Goal: Information Seeking & Learning: Learn about a topic

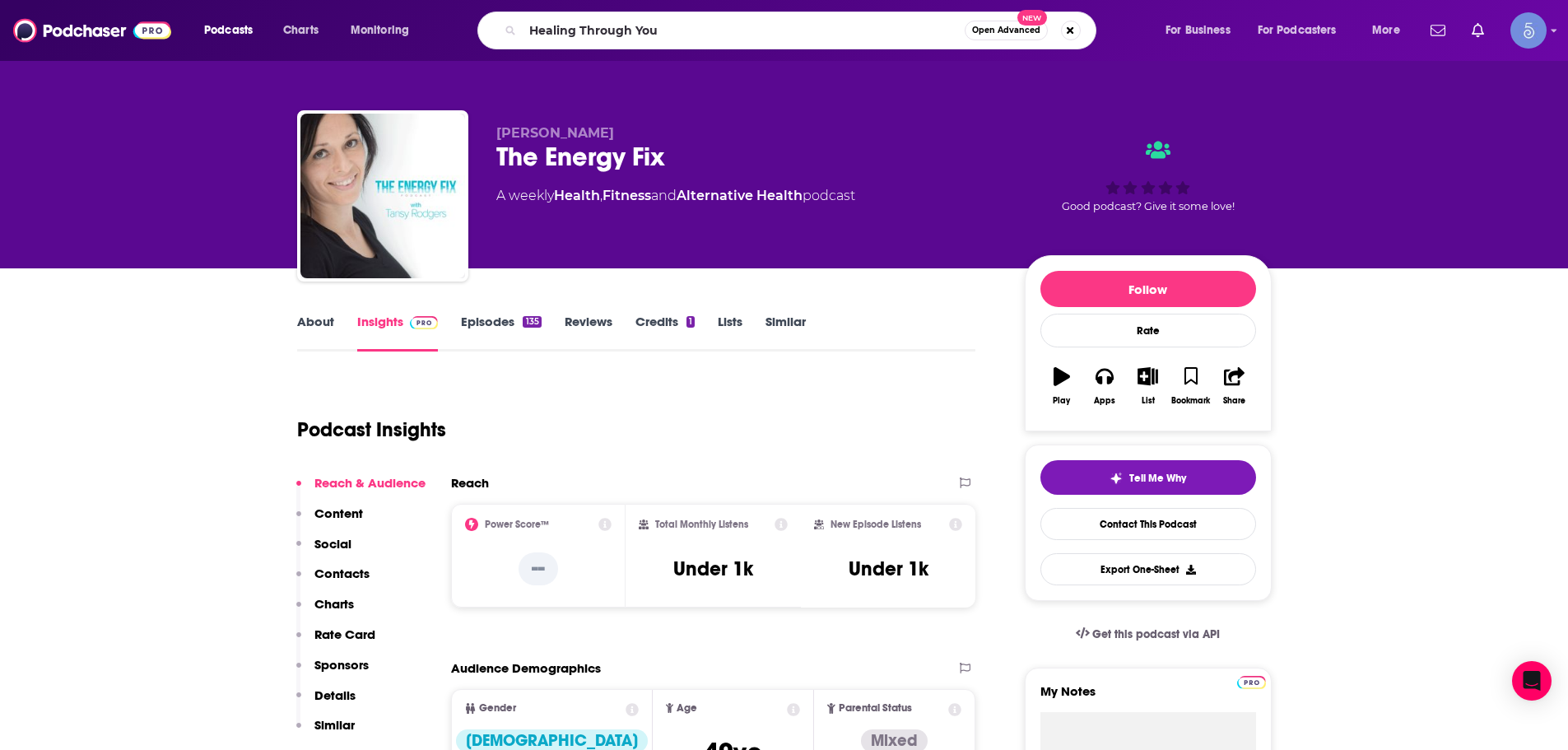
type input "Healing Through You"
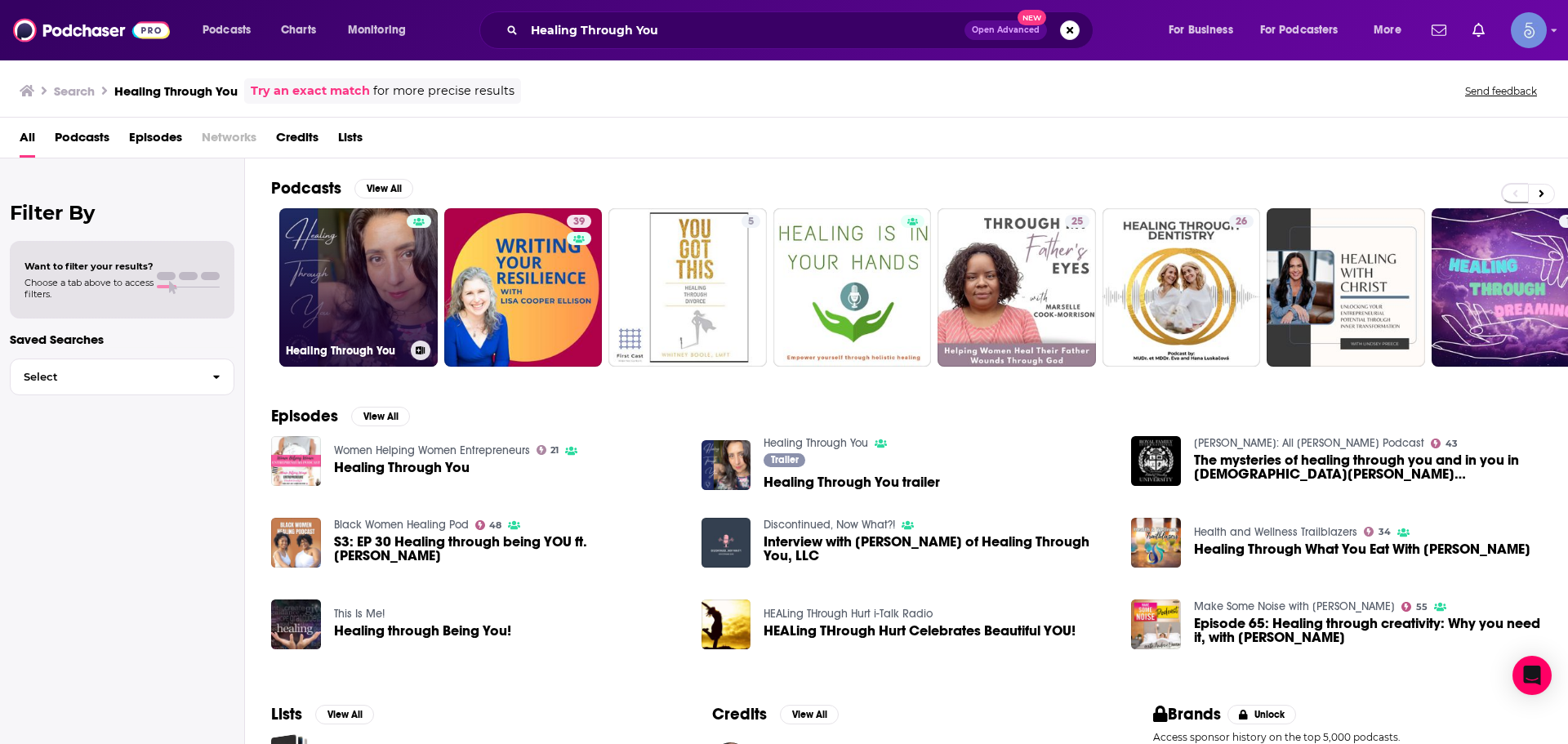
click at [412, 286] on div at bounding box center [419, 277] width 24 height 126
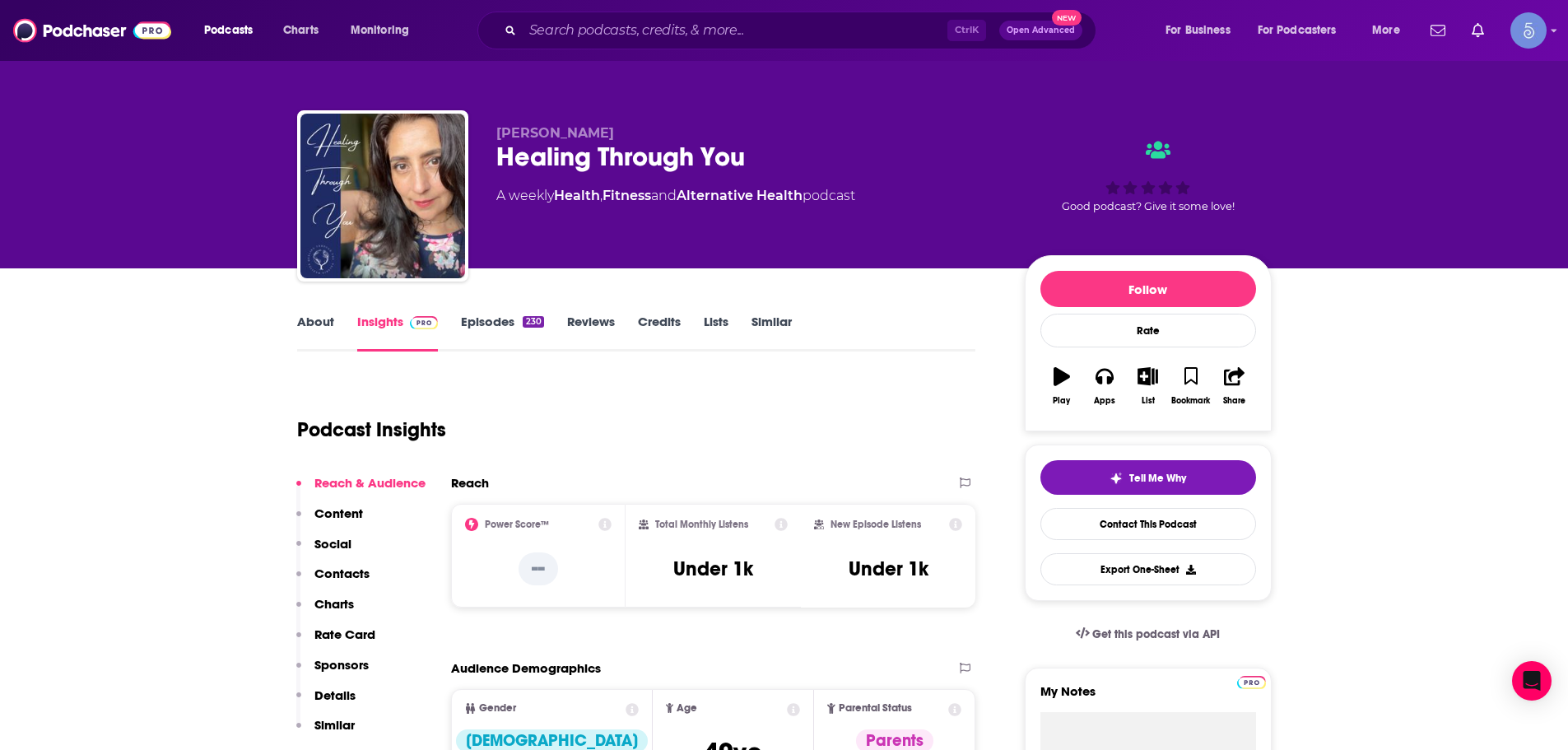
click at [583, 43] on div "Ctrl K Open Advanced New" at bounding box center [787, 30] width 619 height 38
click at [583, 29] on input "Search podcasts, credits, & more..." at bounding box center [735, 30] width 425 height 26
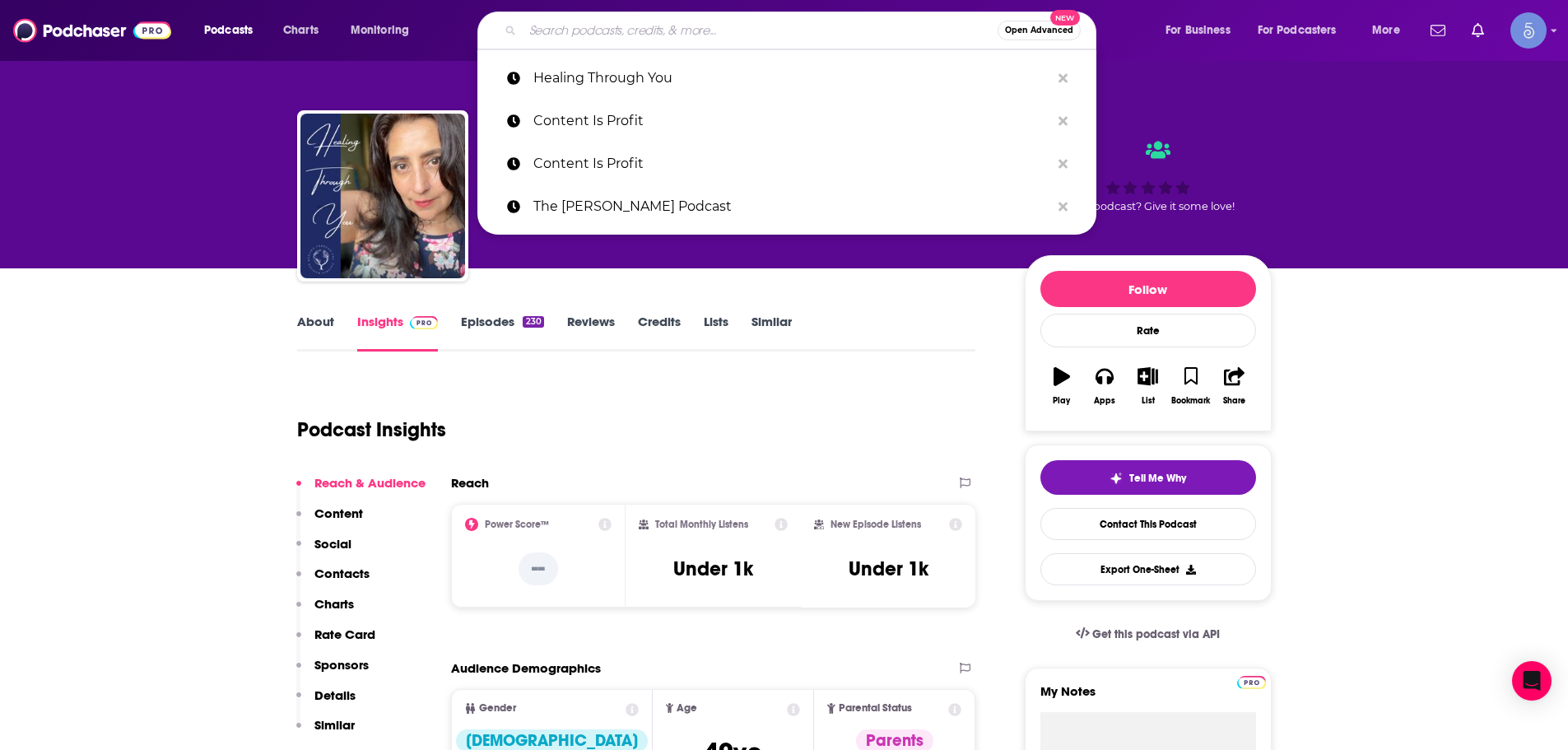
paste input "What Happens in Vagus"
type input "What Happens in Vagus"
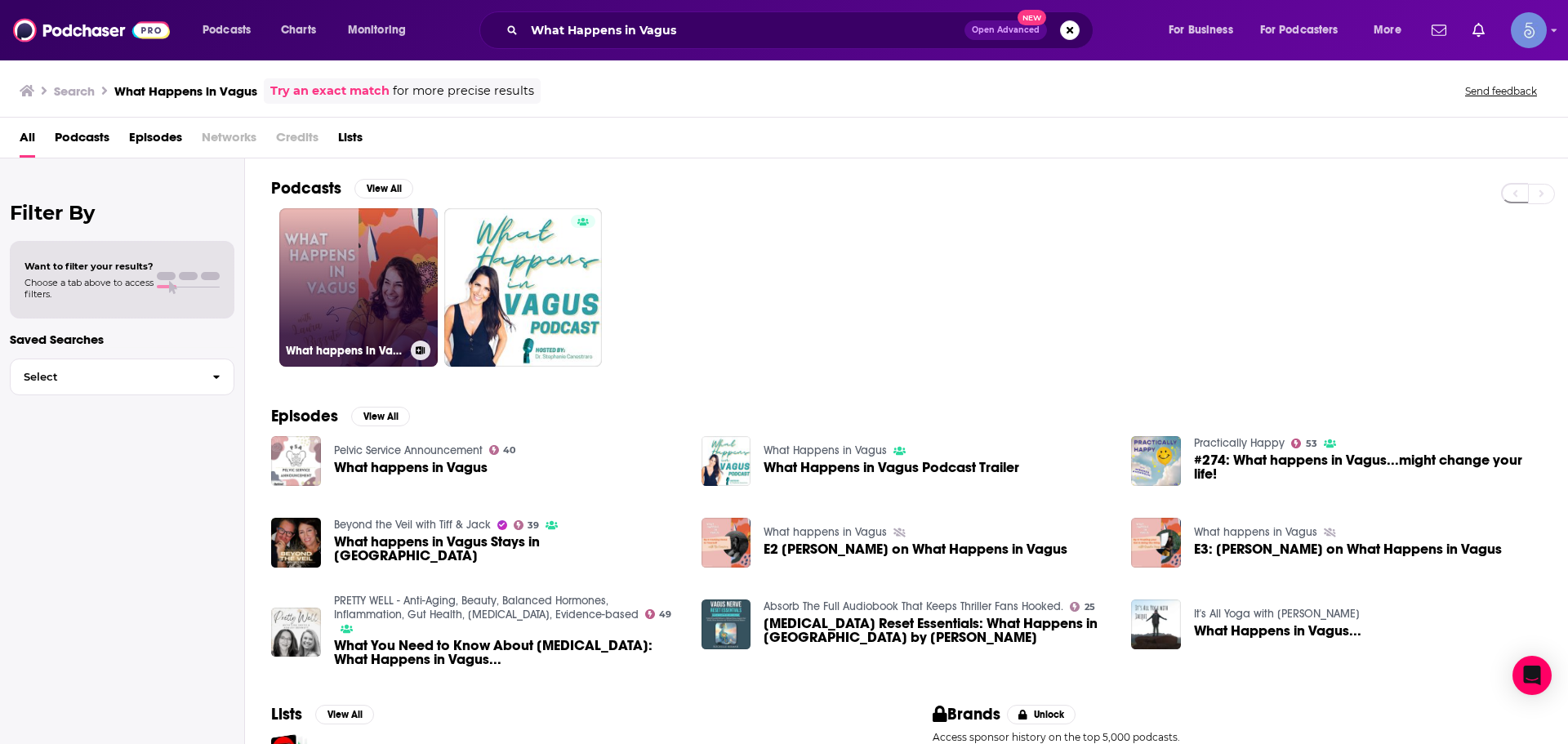
click at [370, 290] on link "What happens in Vagus" at bounding box center [358, 288] width 158 height 158
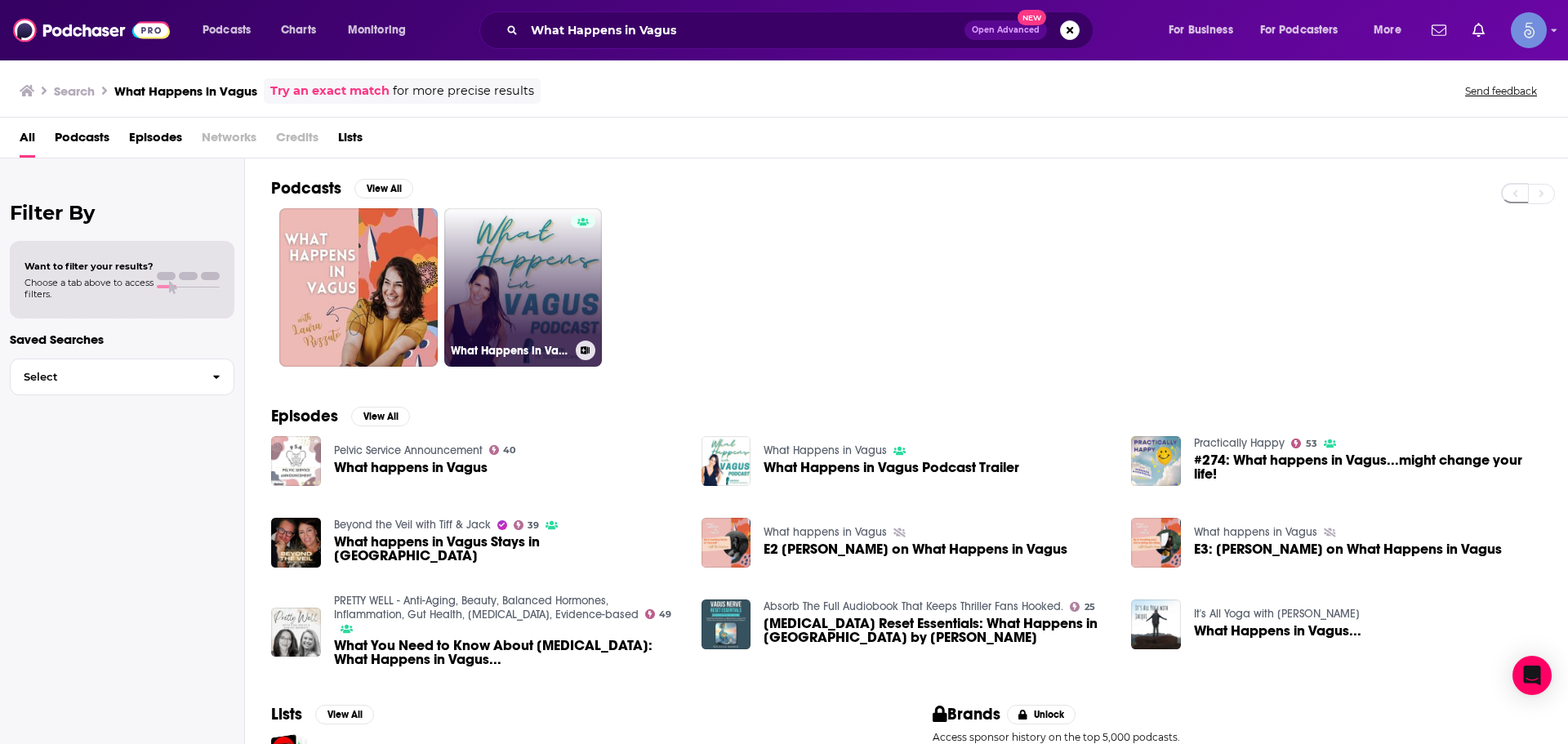
click at [498, 298] on link "What Happens in Vagus" at bounding box center [523, 288] width 158 height 158
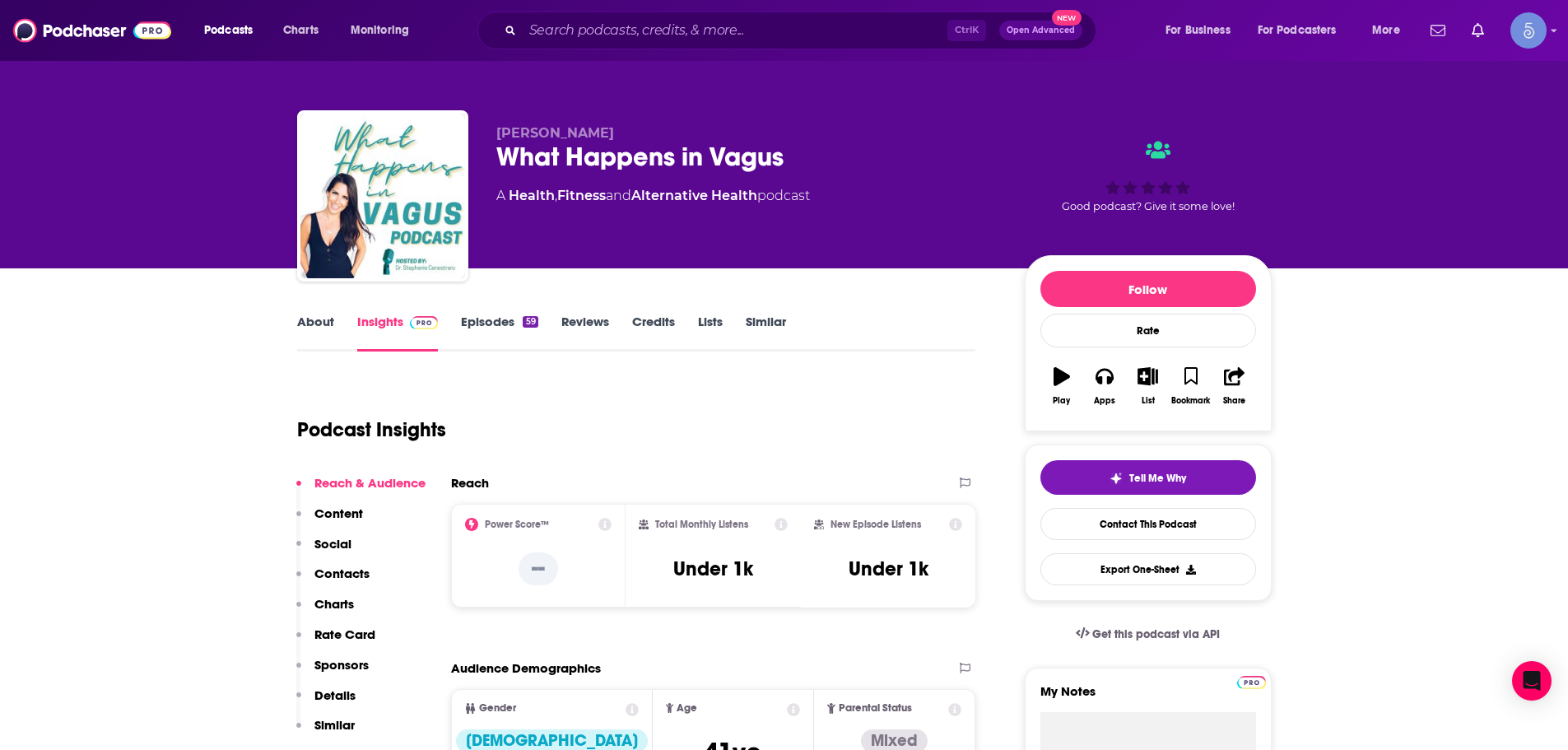
click at [617, 50] on div "Podcasts Charts Monitoring Ctrl K Open Advanced New For Business For Podcasters…" at bounding box center [784, 30] width 1568 height 61
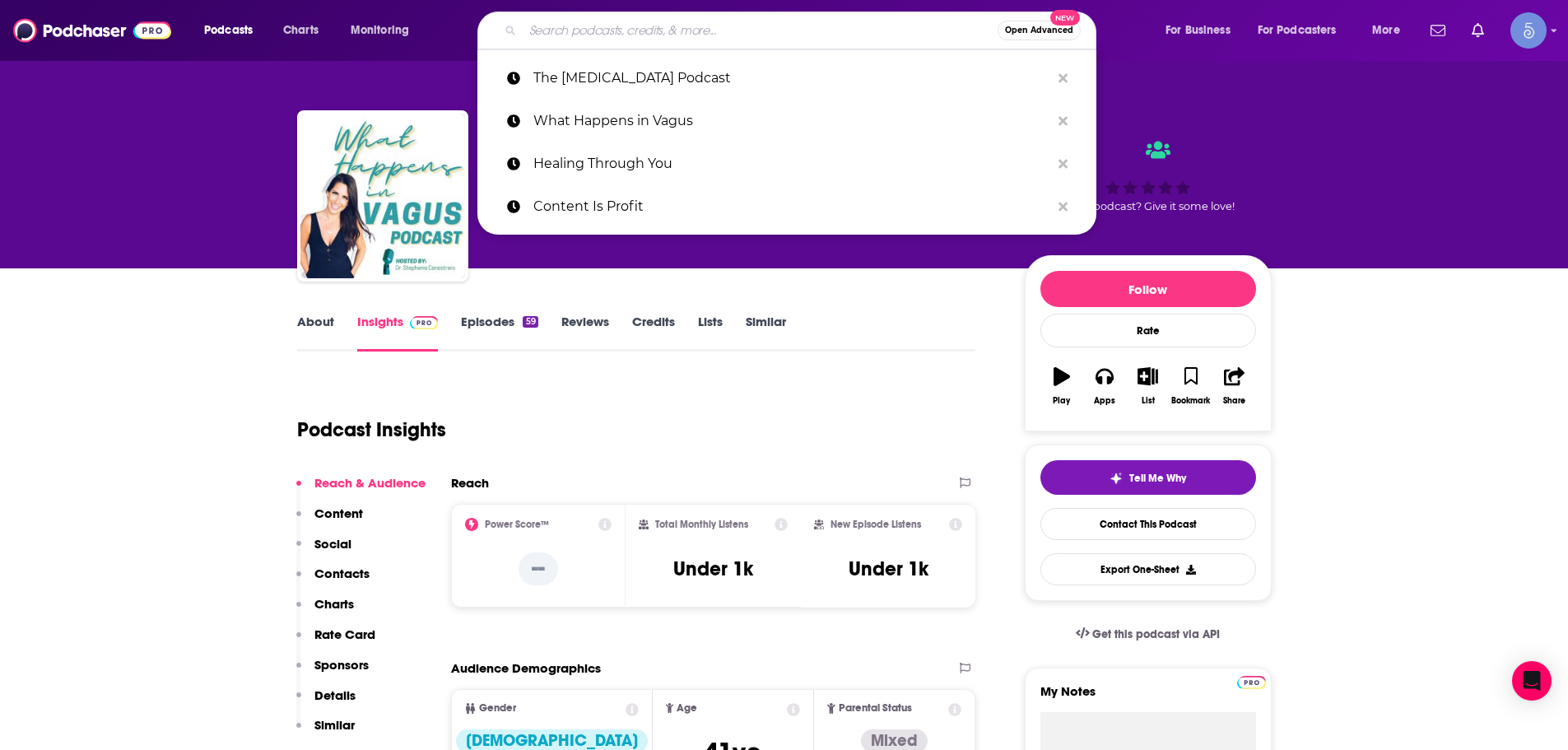
click at [631, 24] on input "Search podcasts, credits, & more..." at bounding box center [760, 30] width 475 height 26
paste input "The Energy Fix"
type input "The Energy Fix"
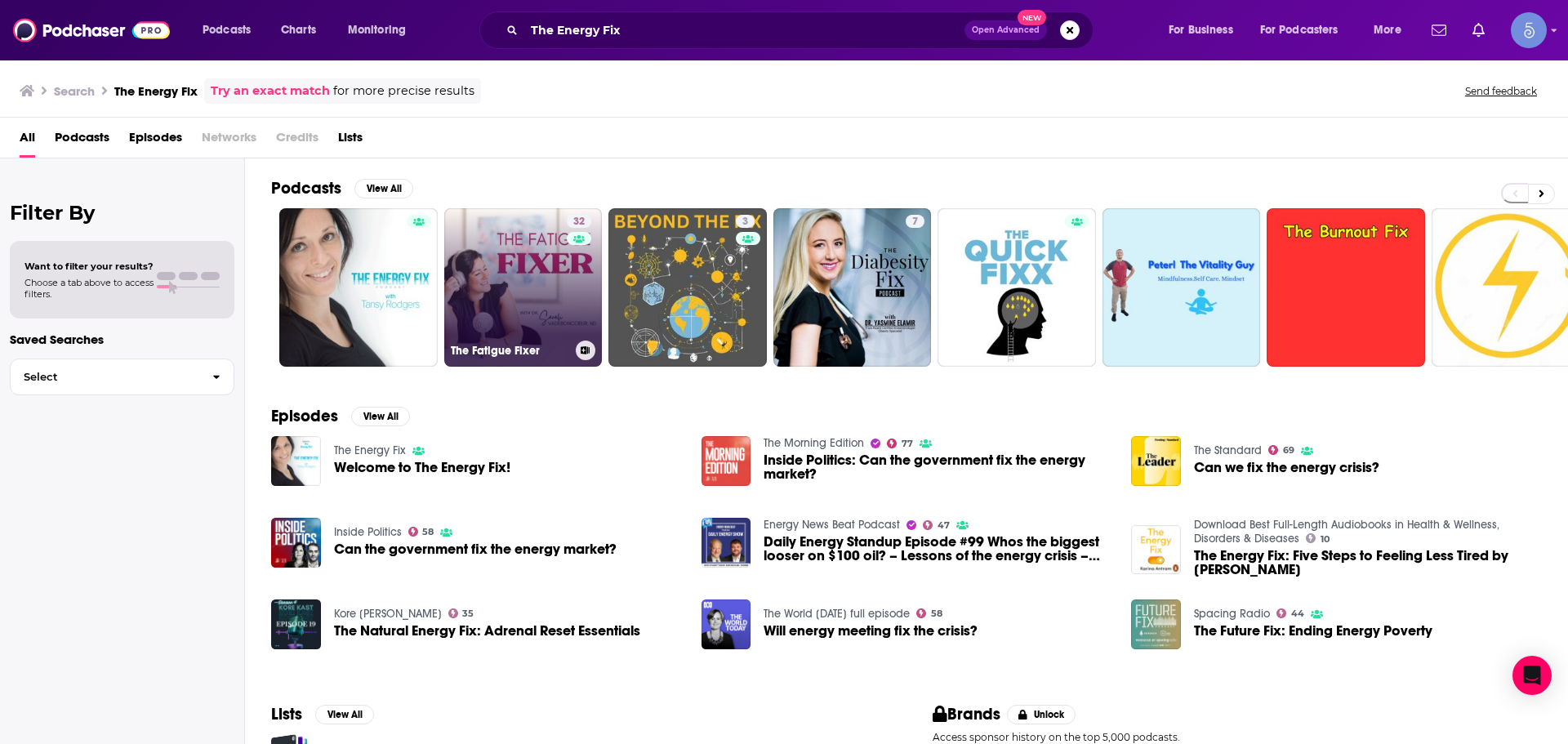
click at [523, 264] on link "32 The Fatigue Fixer" at bounding box center [523, 288] width 158 height 158
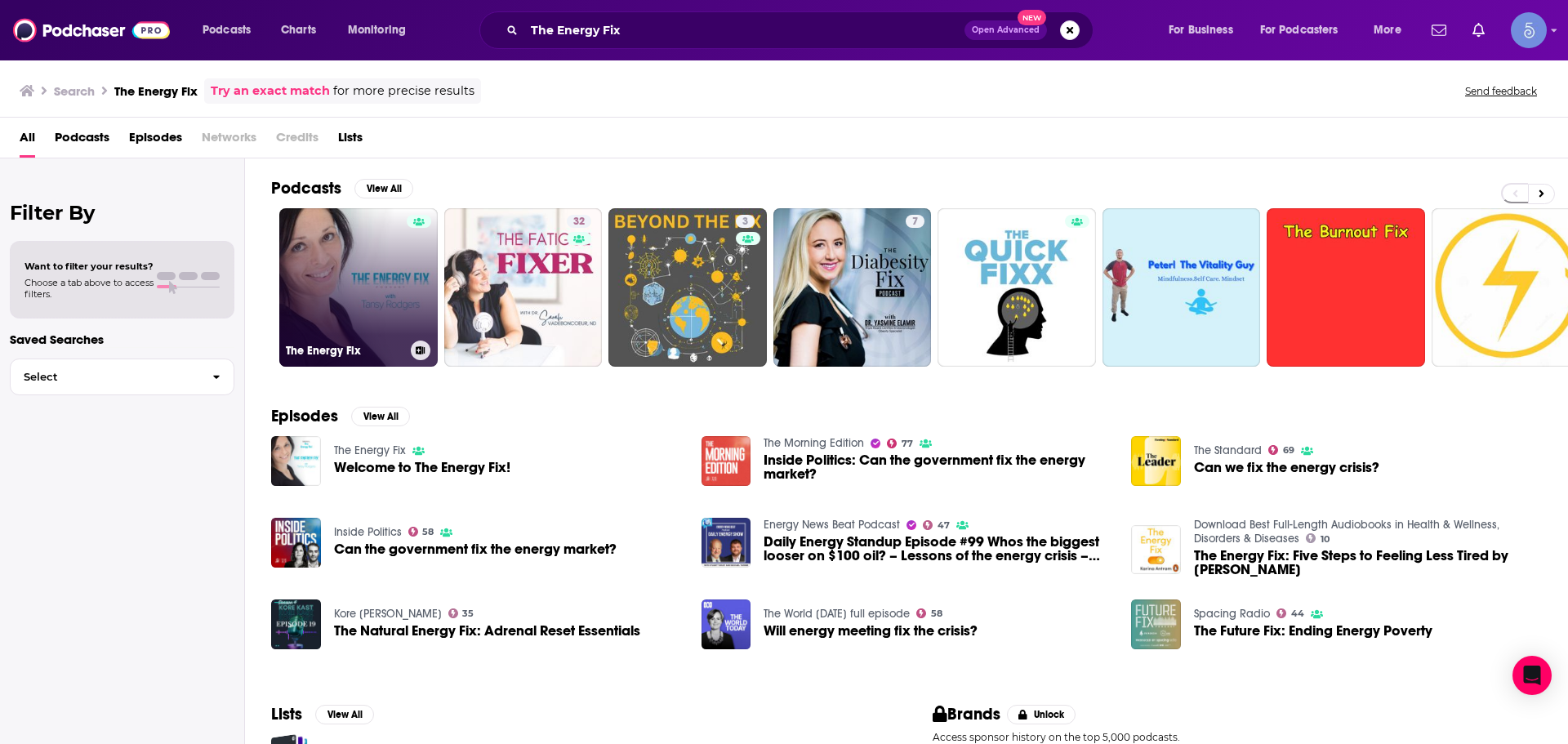
click at [344, 256] on link "The Energy Fix" at bounding box center [358, 288] width 158 height 158
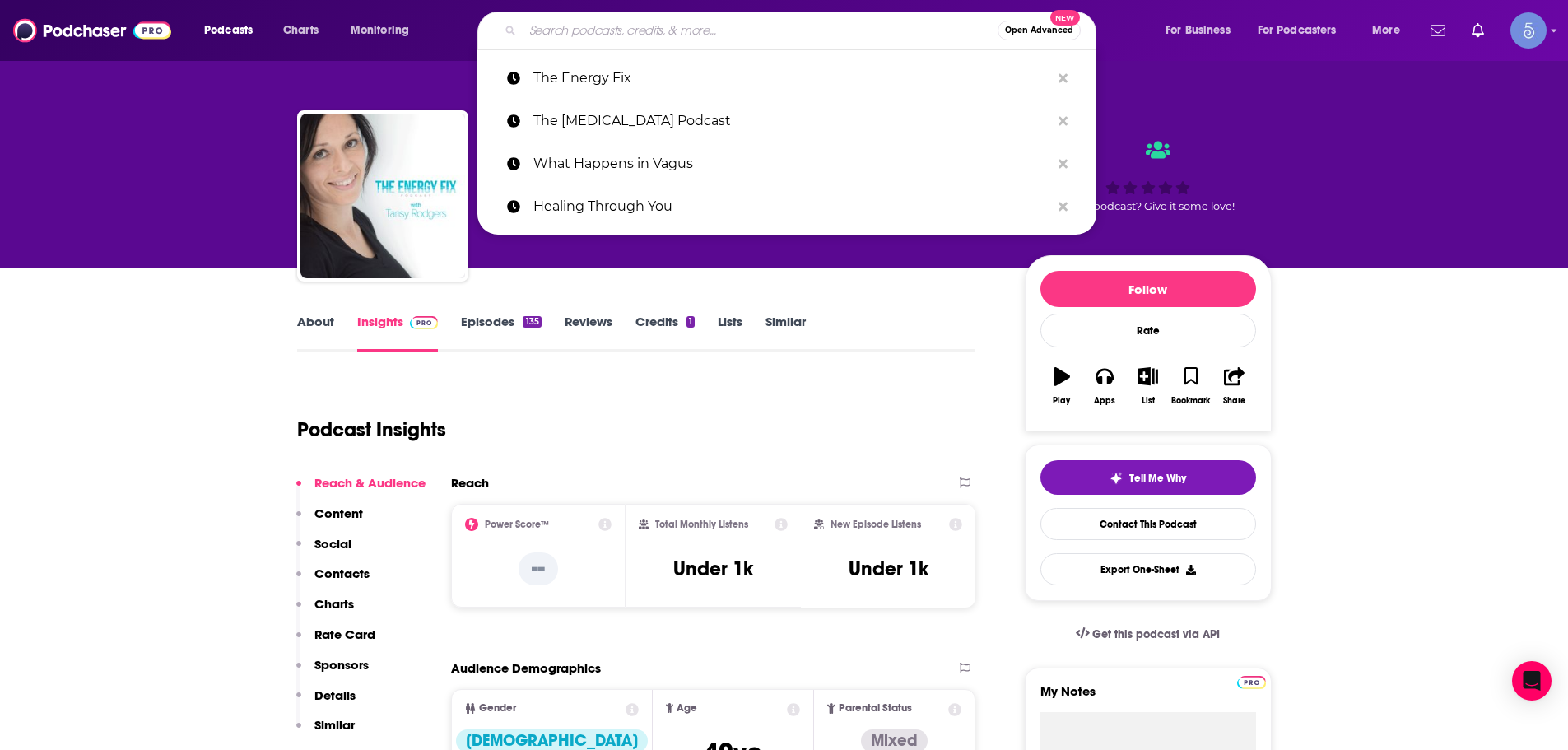
click at [639, 26] on input "Search podcasts, credits, & more..." at bounding box center [760, 30] width 475 height 26
paste input "The [PERSON_NAME] Podcast"
type input "The [PERSON_NAME] Podcast"
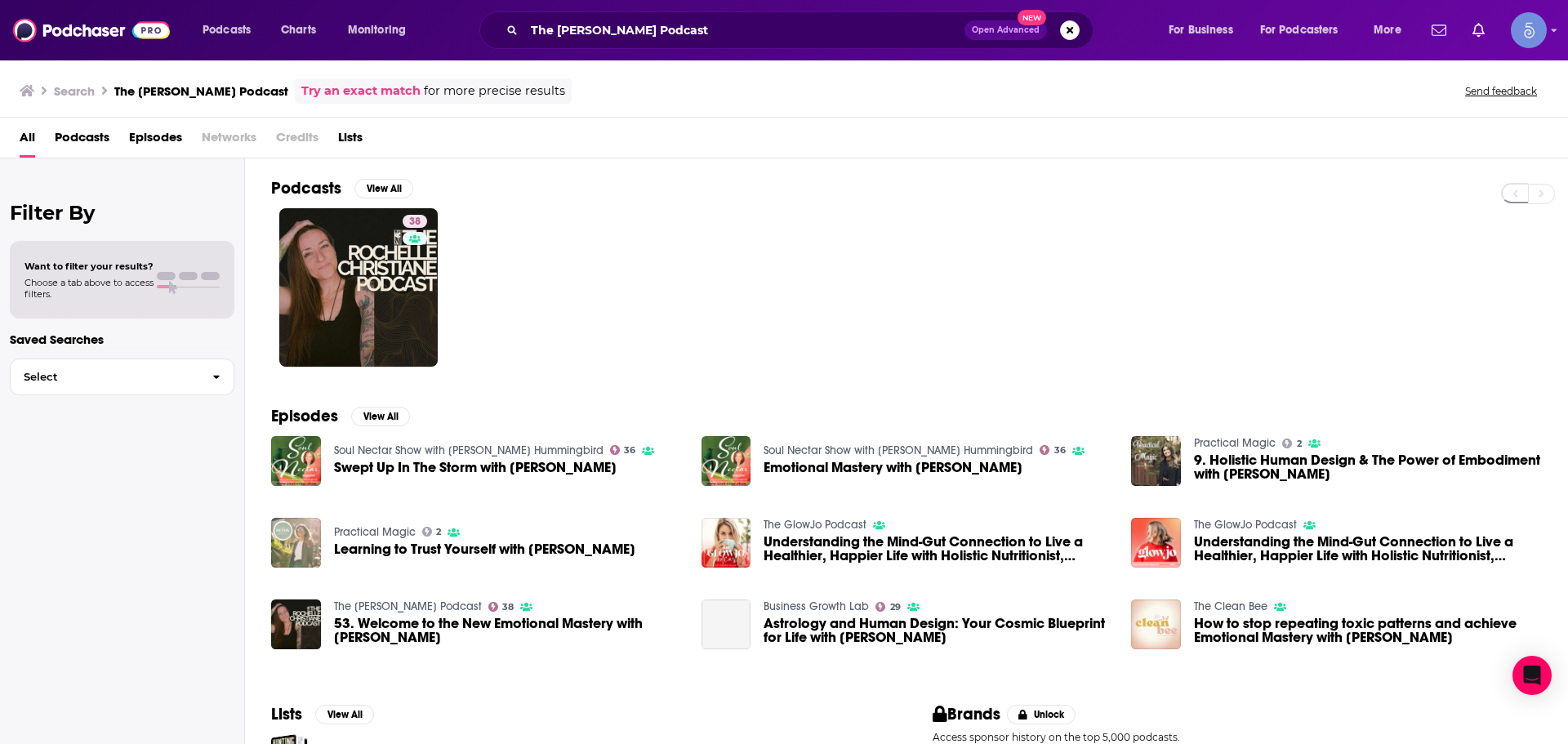
click at [443, 312] on div "38" at bounding box center [919, 288] width 1297 height 158
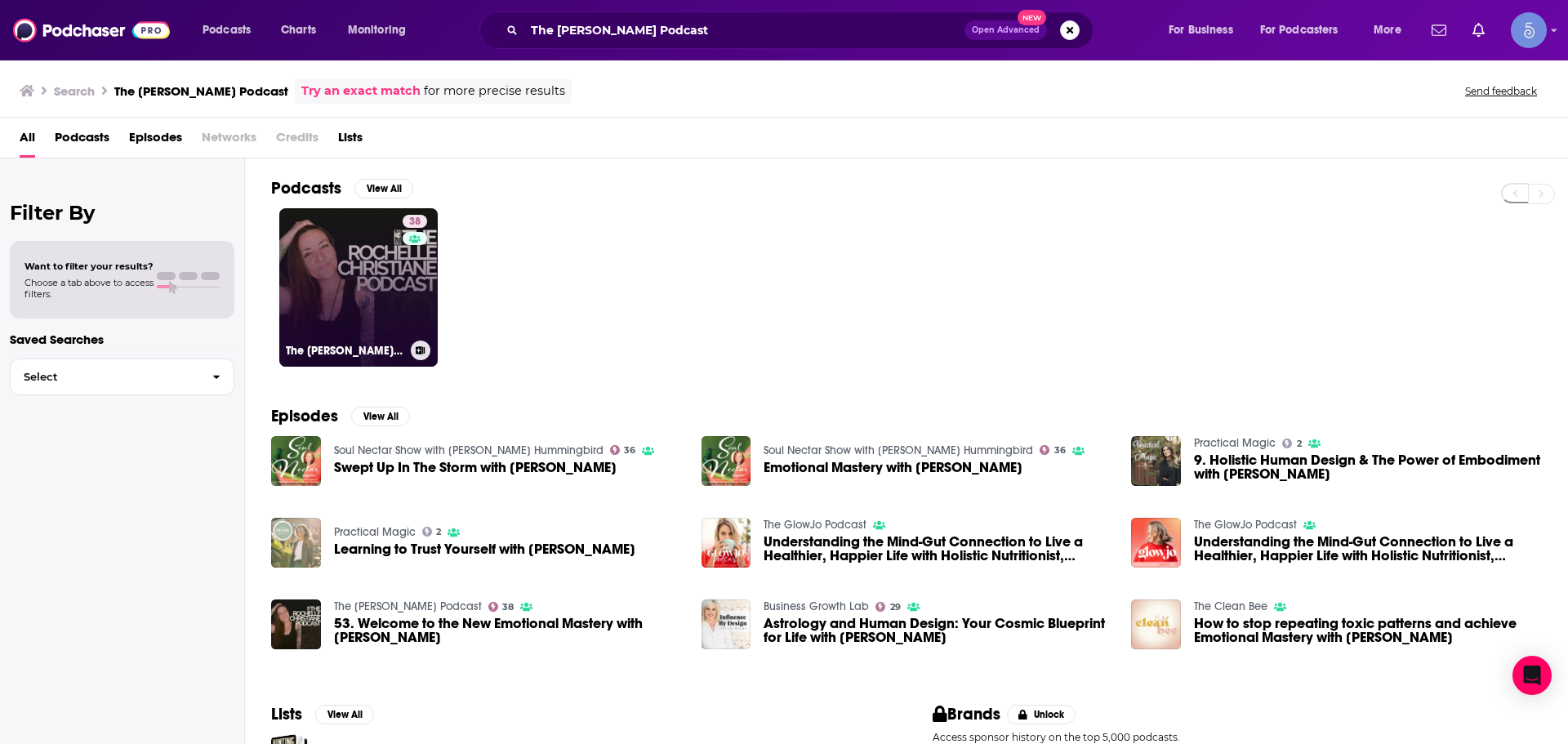
click at [383, 291] on link "38 The [PERSON_NAME] Podcast" at bounding box center [358, 288] width 158 height 158
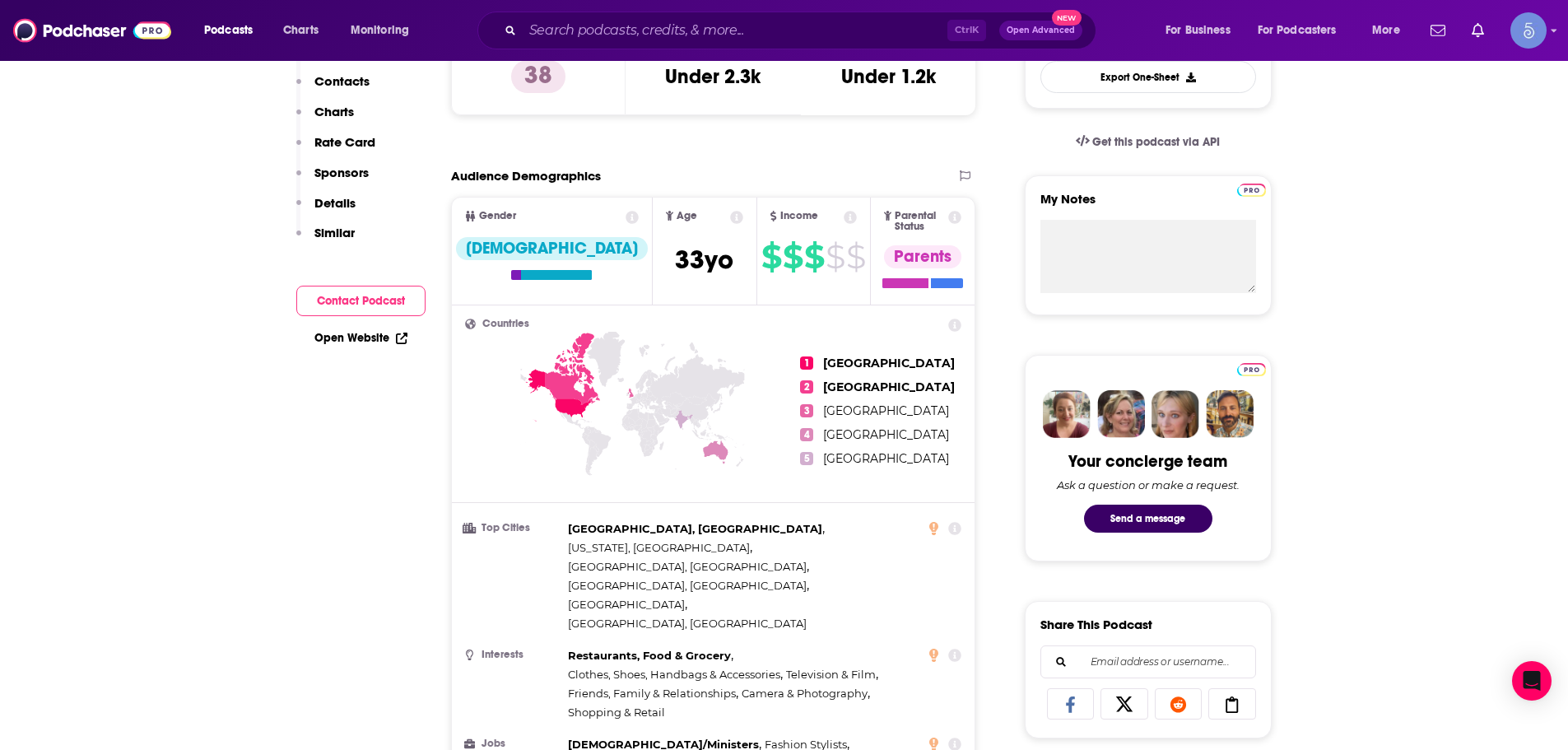
scroll to position [164, 0]
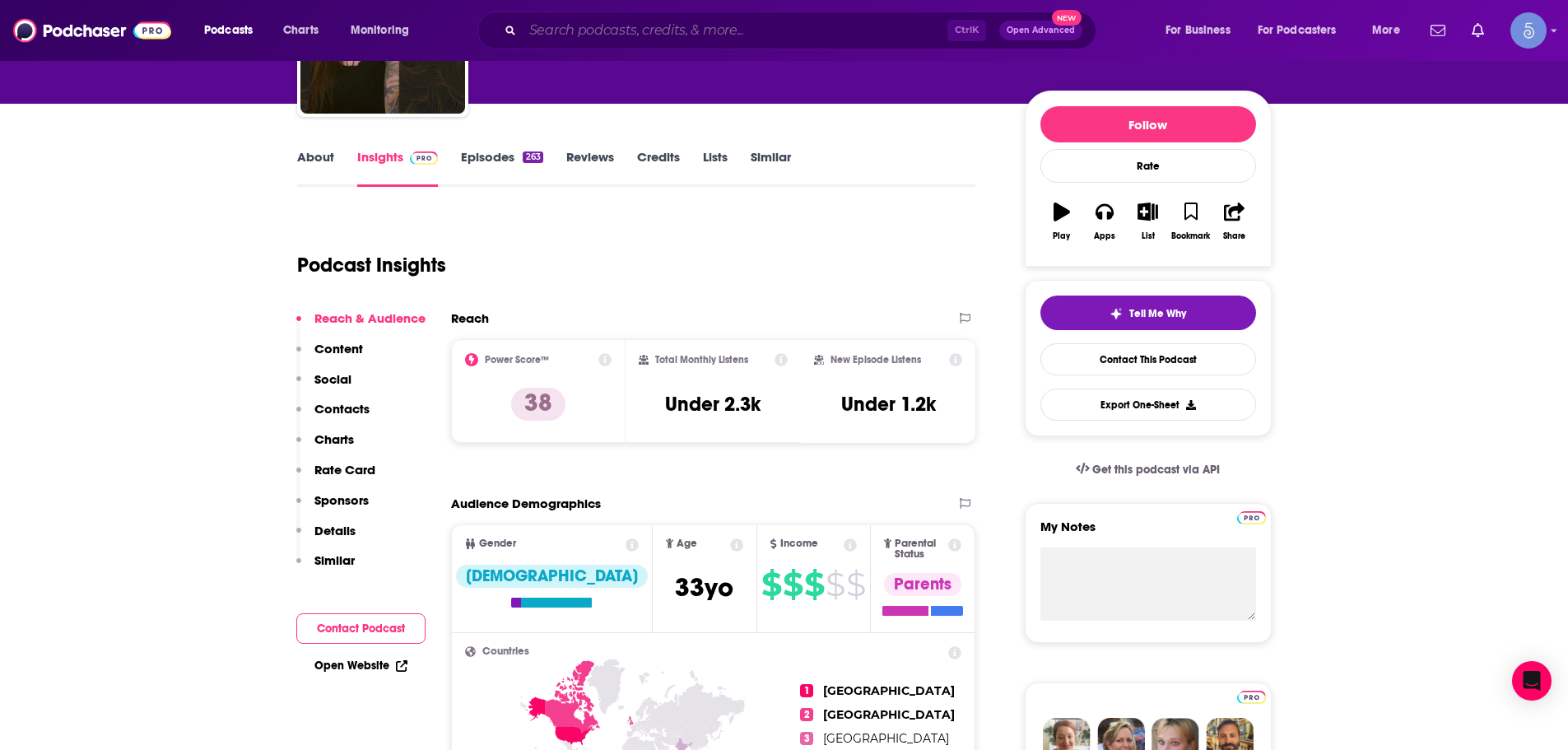
click at [579, 18] on input "Search podcasts, credits, & more..." at bounding box center [735, 30] width 425 height 26
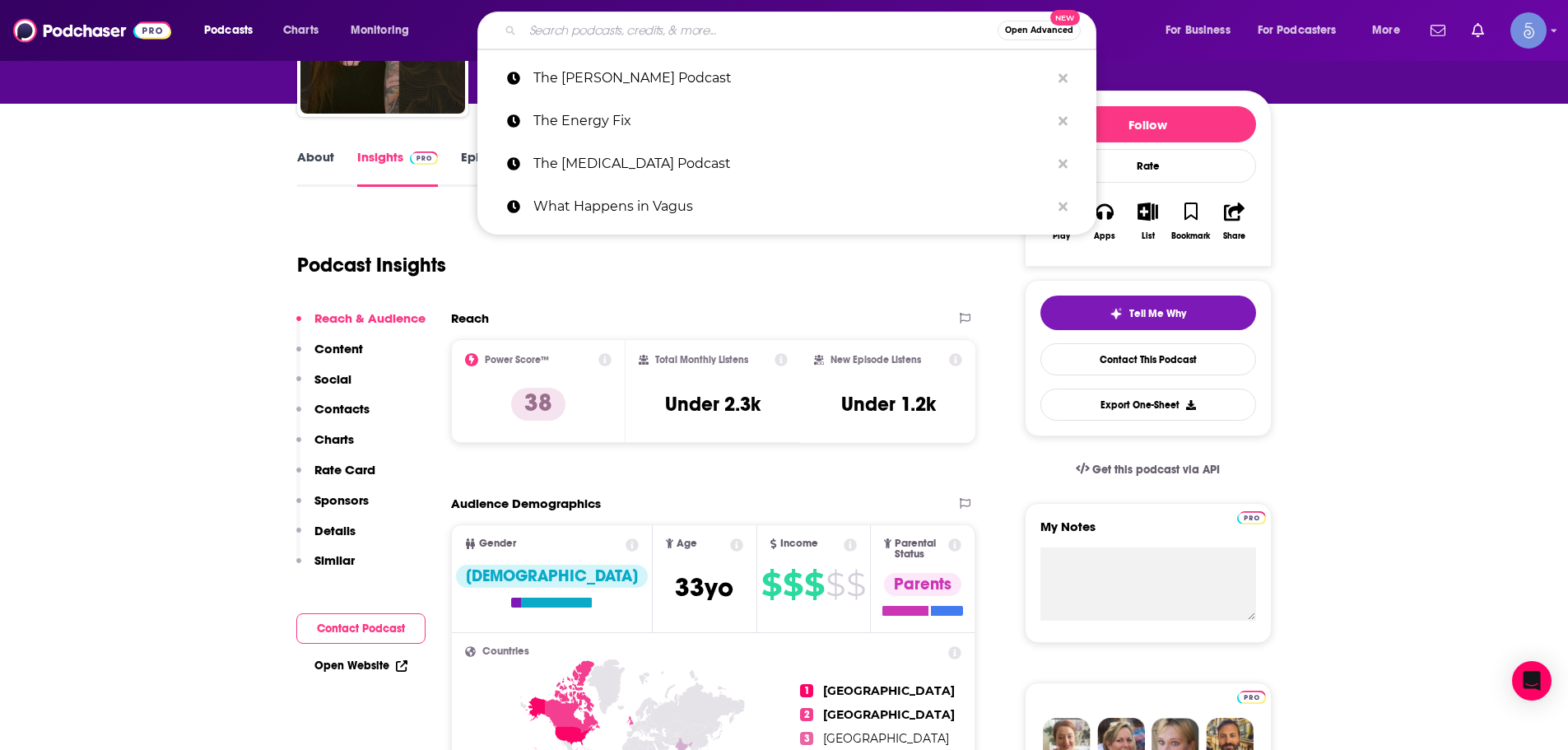
paste input "The Energy Rx"
type input "The Energy Rx"
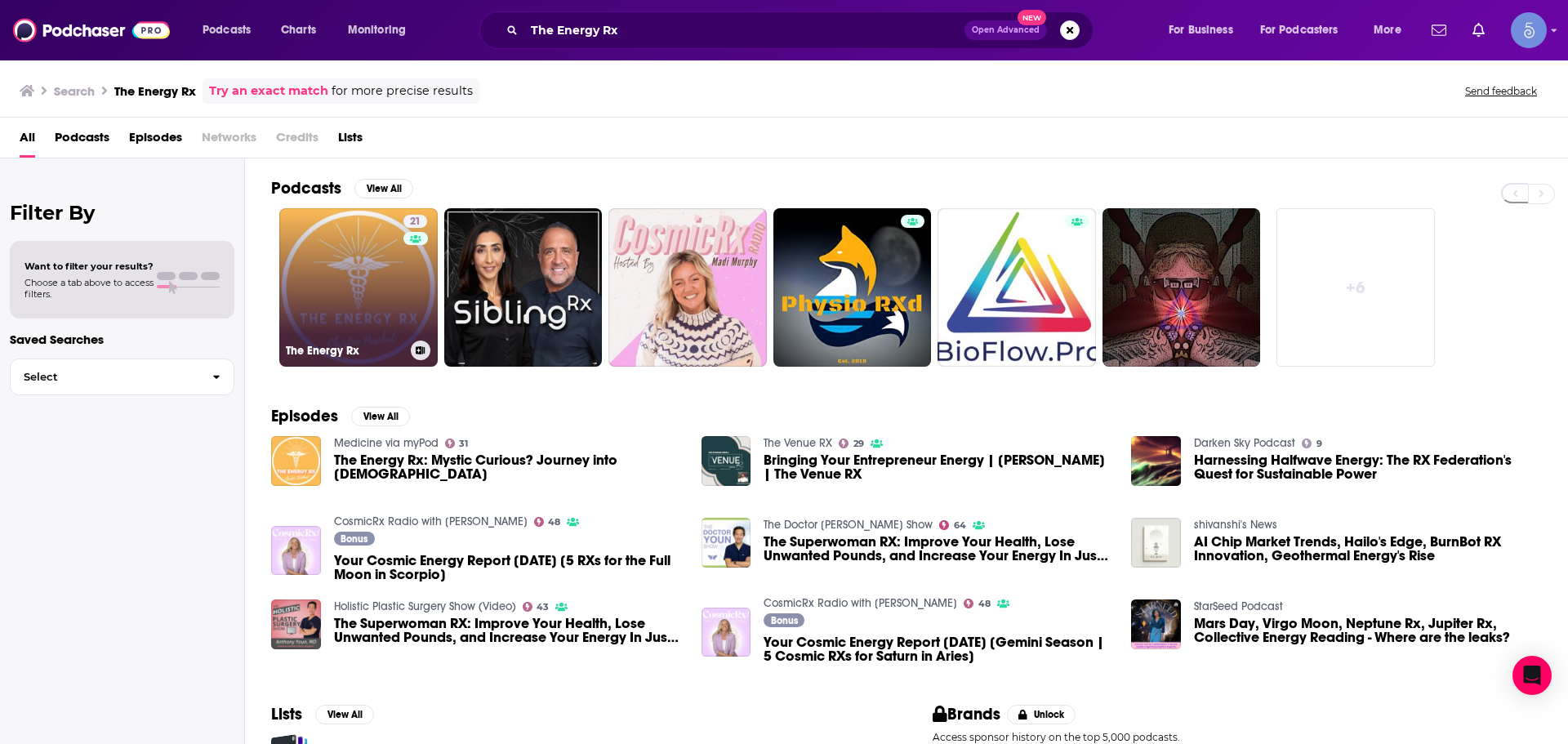
click at [345, 305] on link "21 The Energy Rx" at bounding box center [358, 288] width 158 height 158
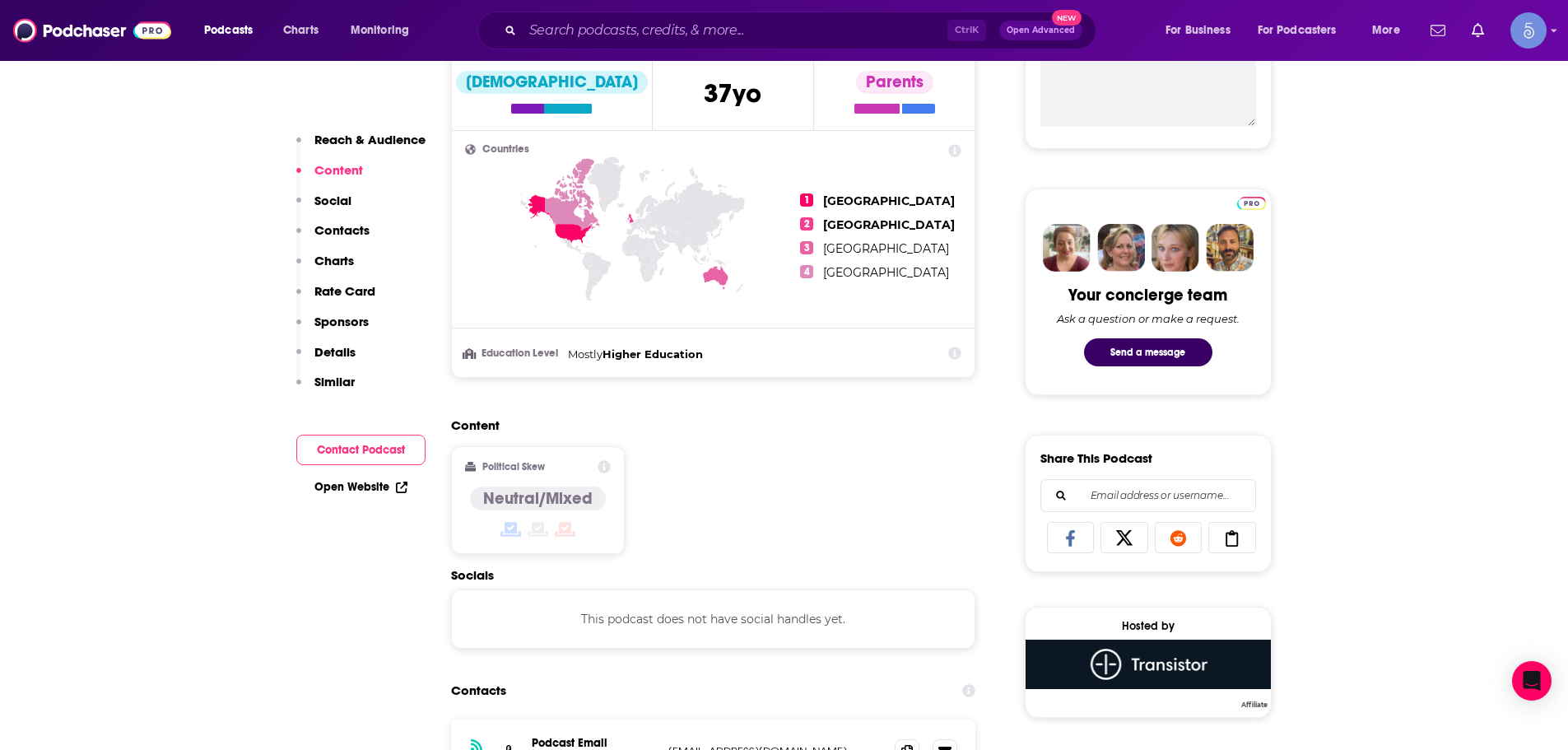
scroll to position [329, 0]
